Goal: Task Accomplishment & Management: Use online tool/utility

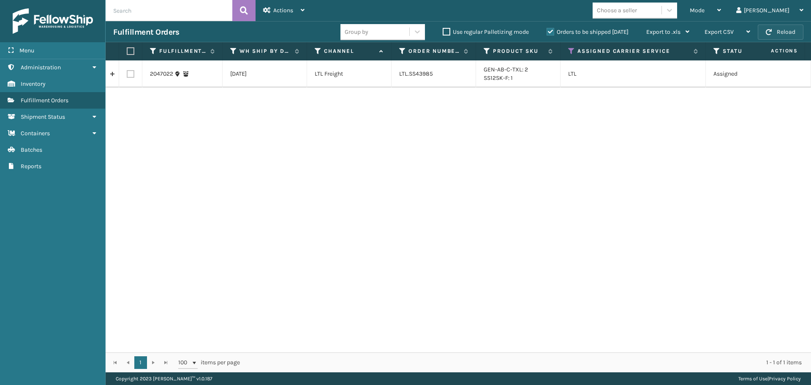
click at [772, 32] on span "button" at bounding box center [769, 32] width 6 height 6
click at [130, 50] on label at bounding box center [129, 51] width 5 height 8
click at [127, 50] on input "checkbox" at bounding box center [127, 51] width 0 height 5
checkbox input "true"
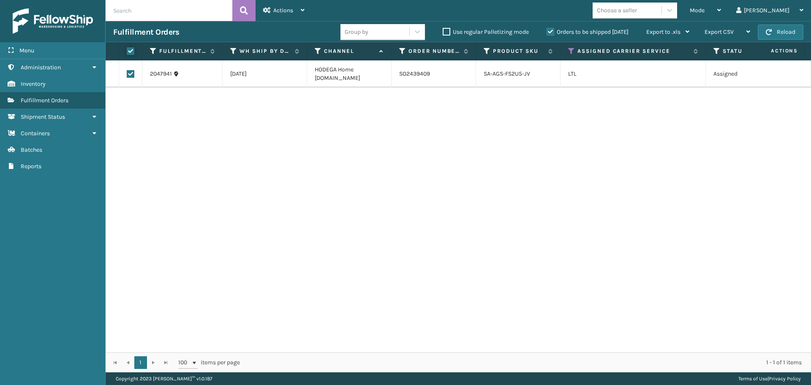
checkbox input "true"
click at [282, 11] on span "Actions" at bounding box center [283, 10] width 20 height 7
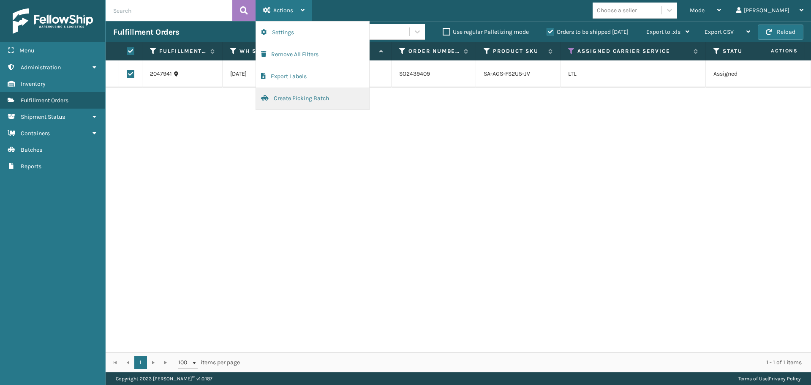
click at [305, 104] on button "Create Picking Batch" at bounding box center [312, 98] width 113 height 22
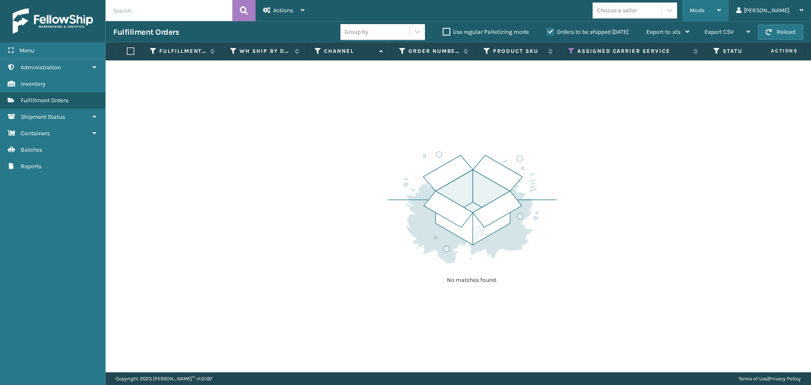
drag, startPoint x: 739, startPoint y: 3, endPoint x: 735, endPoint y: 7, distance: 5.4
click at [721, 3] on div "Mode" at bounding box center [705, 10] width 31 height 21
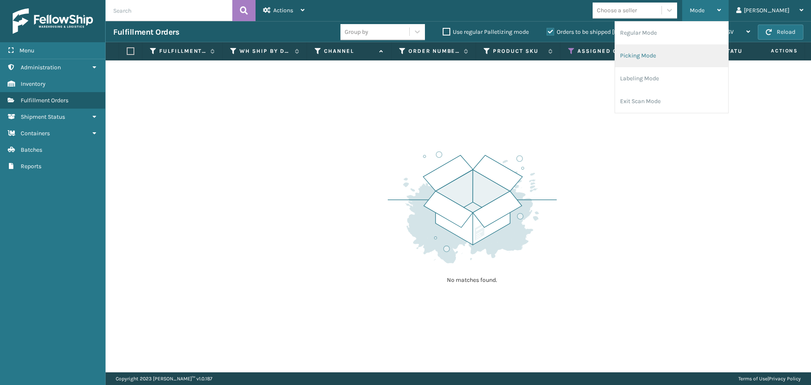
click at [701, 52] on li "Picking Mode" at bounding box center [671, 55] width 113 height 23
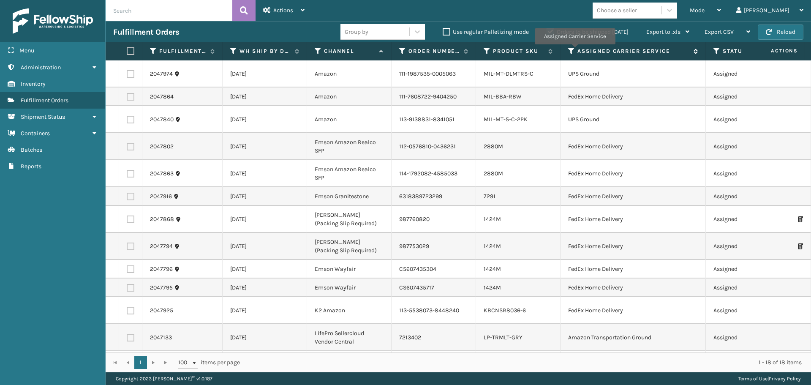
click at [571, 50] on icon at bounding box center [571, 51] width 7 height 8
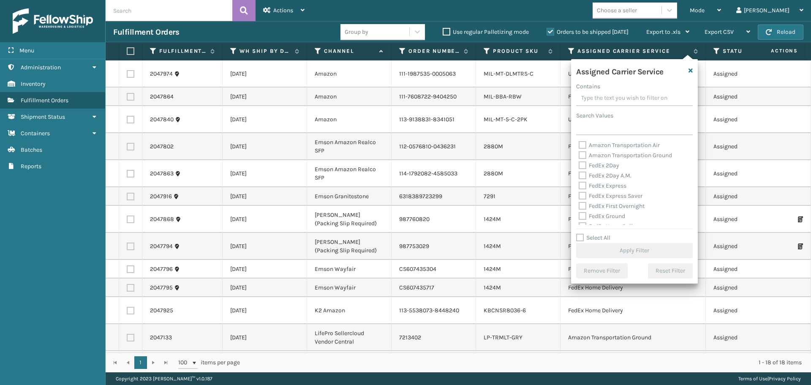
click at [581, 166] on label "FedEx 2Day" at bounding box center [599, 165] width 41 height 7
click at [579, 166] on input "FedEx 2Day" at bounding box center [579, 162] width 0 height 5
checkbox input "true"
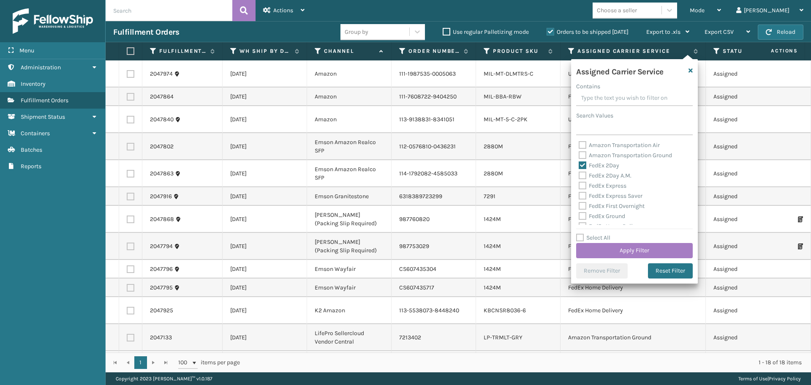
click at [581, 174] on label "FedEx 2Day A.M." at bounding box center [605, 175] width 53 height 7
click at [579, 174] on input "FedEx 2Day A.M." at bounding box center [579, 173] width 0 height 5
checkbox input "true"
drag, startPoint x: 582, startPoint y: 184, endPoint x: 580, endPoint y: 190, distance: 6.5
click at [582, 184] on label "FedEx Express" at bounding box center [603, 185] width 48 height 7
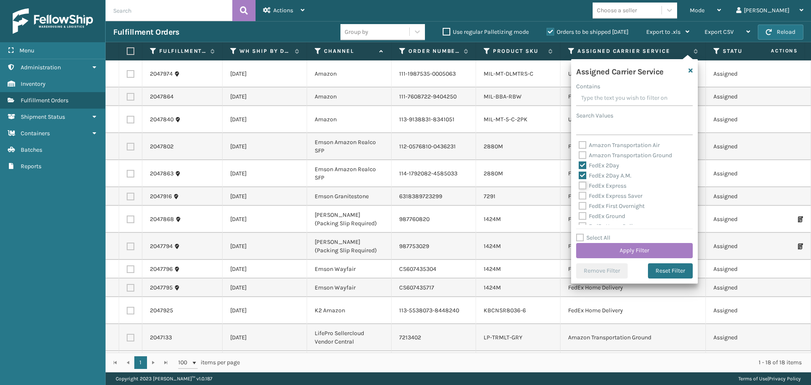
click at [579, 184] on input "FedEx Express" at bounding box center [579, 183] width 0 height 5
checkbox input "true"
click at [580, 193] on label "FedEx Express Saver" at bounding box center [611, 195] width 64 height 7
click at [579, 193] on input "FedEx Express Saver" at bounding box center [579, 193] width 0 height 5
checkbox input "true"
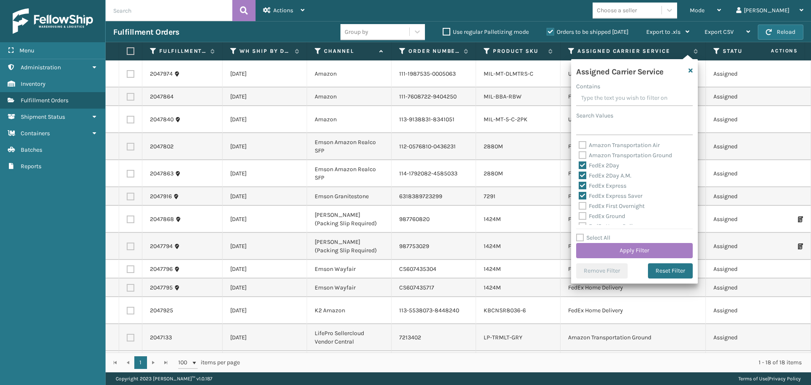
click at [581, 204] on label "FedEx First Overnight" at bounding box center [612, 205] width 66 height 7
click at [579, 204] on input "FedEx First Overnight" at bounding box center [579, 203] width 0 height 5
checkbox input "true"
click at [582, 214] on label "FedEx Ground" at bounding box center [602, 215] width 46 height 7
click at [579, 214] on input "FedEx Ground" at bounding box center [579, 213] width 0 height 5
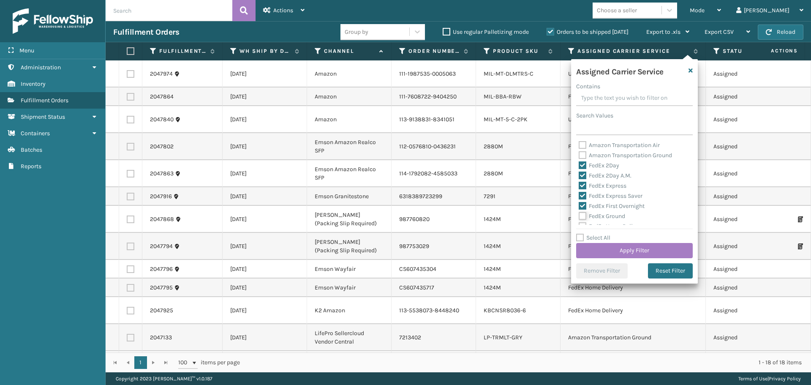
checkbox input "true"
click at [583, 184] on label "FedEx Home Delivery" at bounding box center [611, 183] width 65 height 7
click at [579, 184] on input "FedEx Home Delivery" at bounding box center [579, 181] width 0 height 5
checkbox input "true"
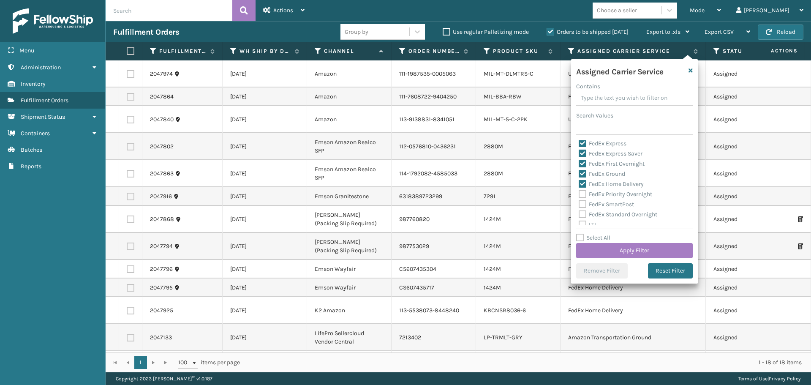
click at [583, 194] on label "FedEx Priority Overnight" at bounding box center [615, 193] width 73 height 7
click at [579, 194] on input "FedEx Priority Overnight" at bounding box center [579, 191] width 0 height 5
checkbox input "true"
click at [582, 204] on label "FedEx SmartPost" at bounding box center [606, 204] width 55 height 7
click at [579, 204] on input "FedEx SmartPost" at bounding box center [579, 201] width 0 height 5
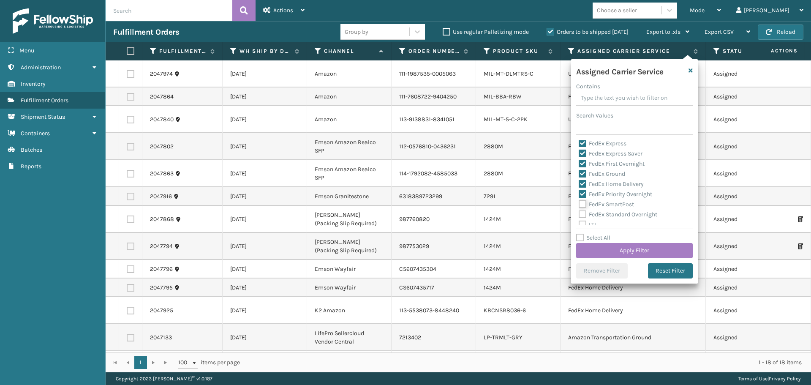
checkbox input "true"
click at [582, 213] on label "FedEx Standard Overnight" at bounding box center [618, 214] width 79 height 7
click at [579, 213] on input "FedEx Standard Overnight" at bounding box center [579, 211] width 0 height 5
checkbox input "true"
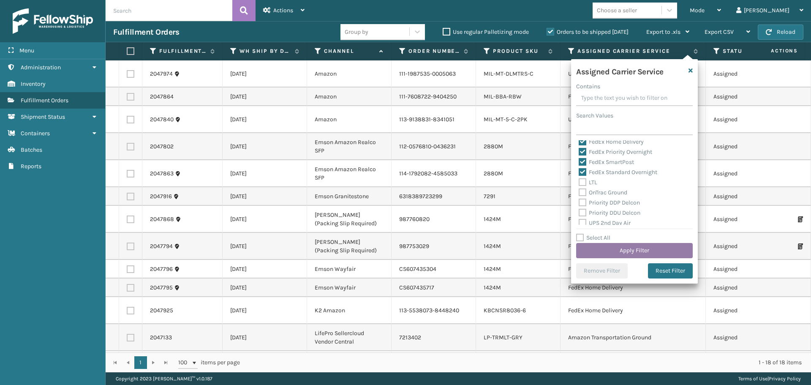
click at [609, 250] on button "Apply Filter" at bounding box center [634, 250] width 117 height 15
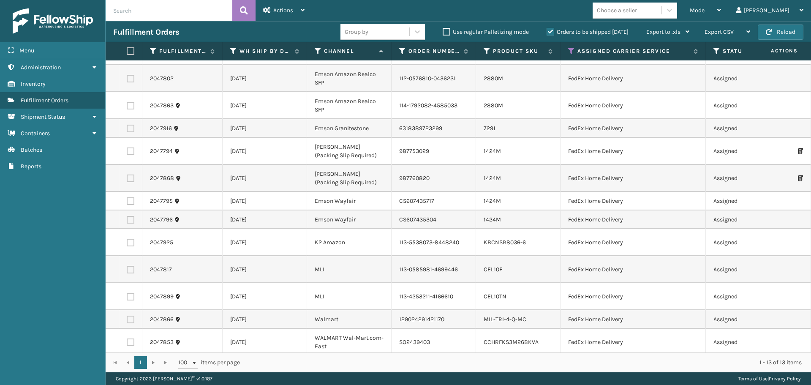
scroll to position [0, 0]
